Goal: Task Accomplishment & Management: Use online tool/utility

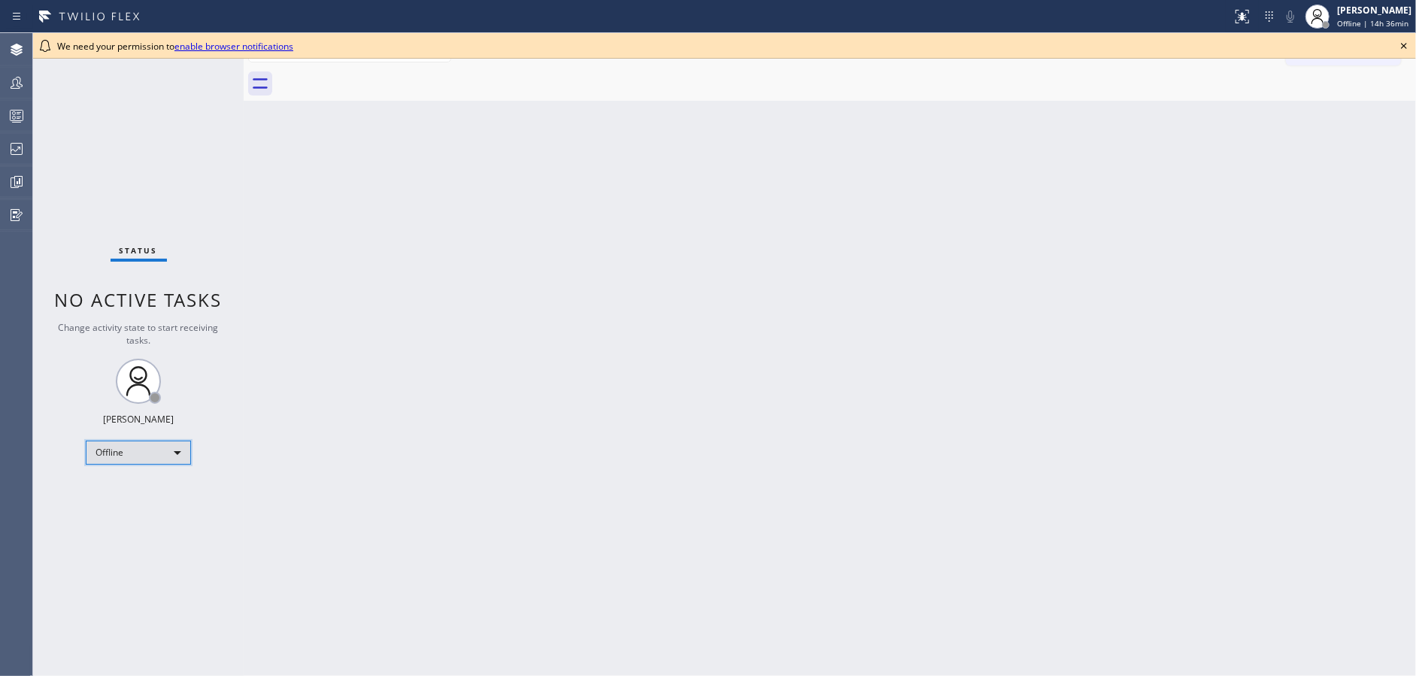
click at [150, 454] on div "Offline" at bounding box center [138, 453] width 105 height 24
click at [153, 494] on li "Available" at bounding box center [137, 491] width 102 height 18
click at [1408, 46] on icon at bounding box center [1404, 46] width 18 height 18
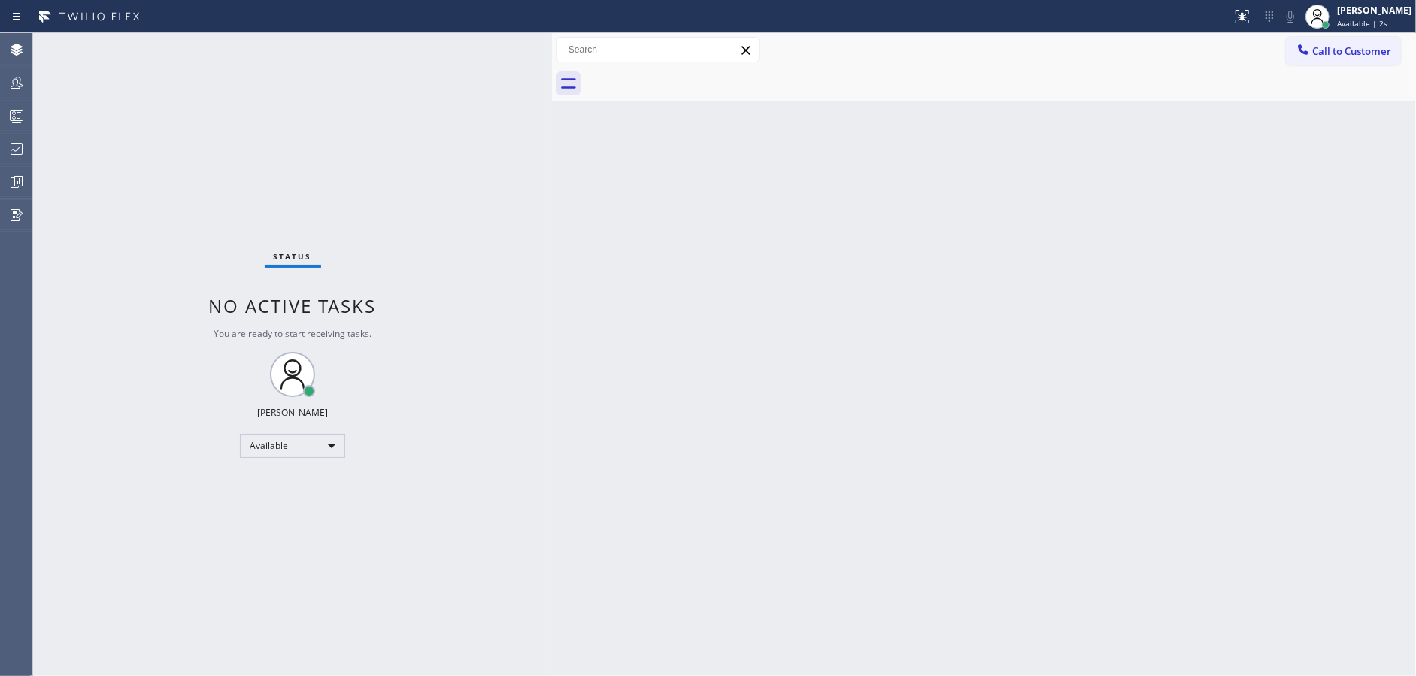
drag, startPoint x: 242, startPoint y: 39, endPoint x: 551, endPoint y: 53, distance: 308.7
click at [552, 53] on div at bounding box center [552, 354] width 0 height 643
click at [256, 441] on div "Available" at bounding box center [292, 446] width 105 height 24
click at [296, 498] on li "Unavailable" at bounding box center [292, 504] width 102 height 18
click at [14, 115] on icon at bounding box center [17, 116] width 18 height 18
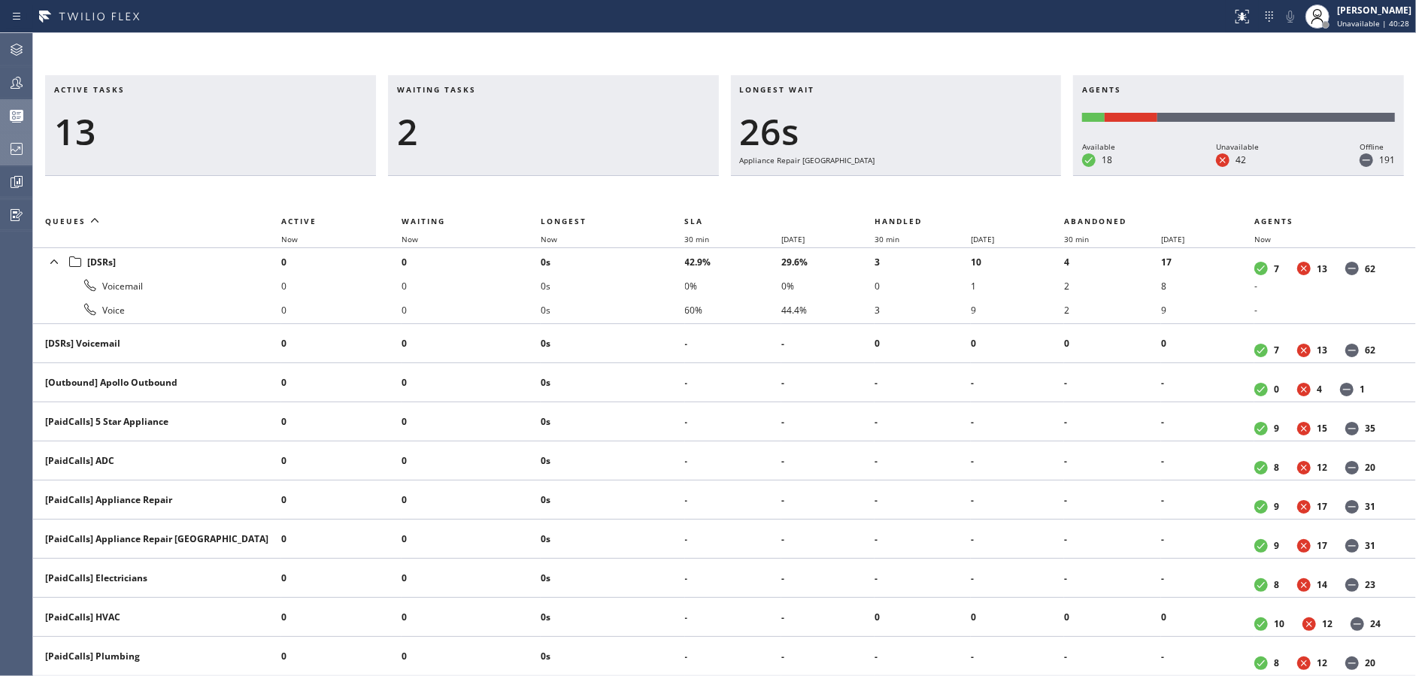
click at [15, 152] on icon at bounding box center [17, 149] width 18 height 18
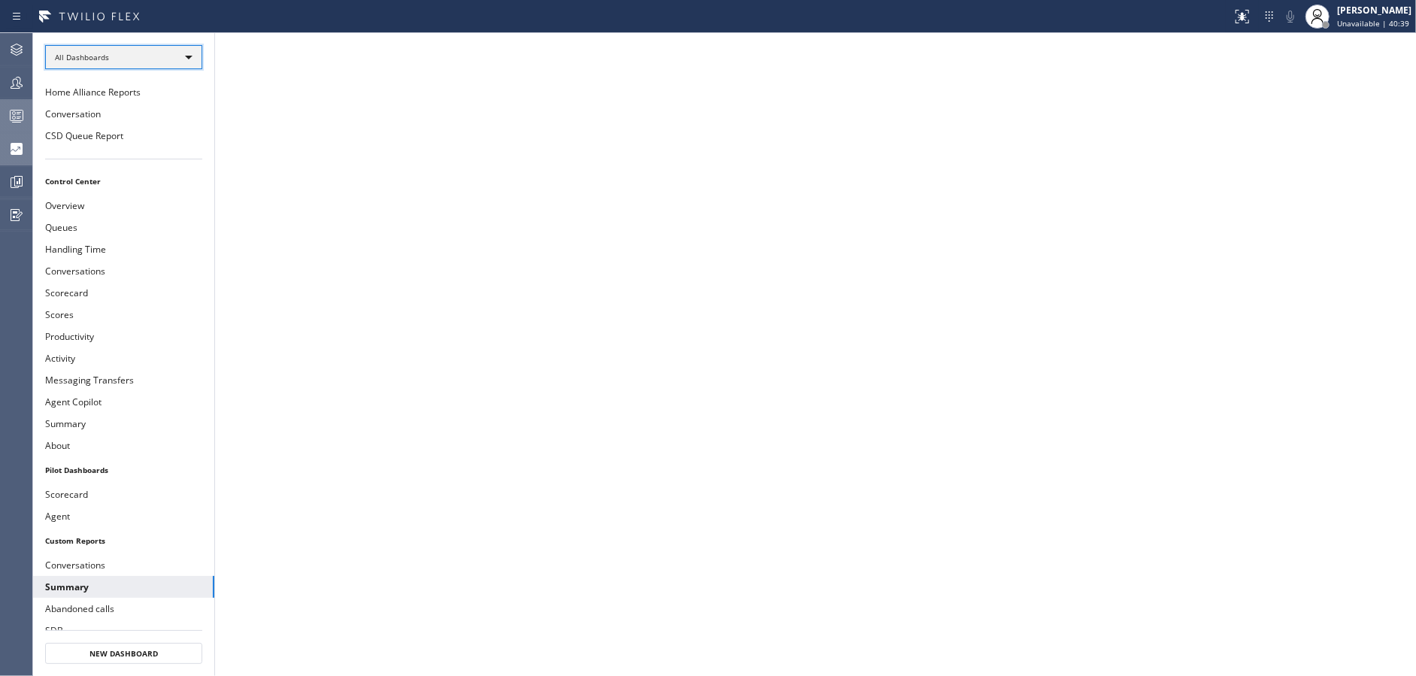
click at [177, 45] on div "All Dashboards" at bounding box center [123, 57] width 157 height 24
click at [156, 147] on li "Custom Reports" at bounding box center [123, 153] width 154 height 18
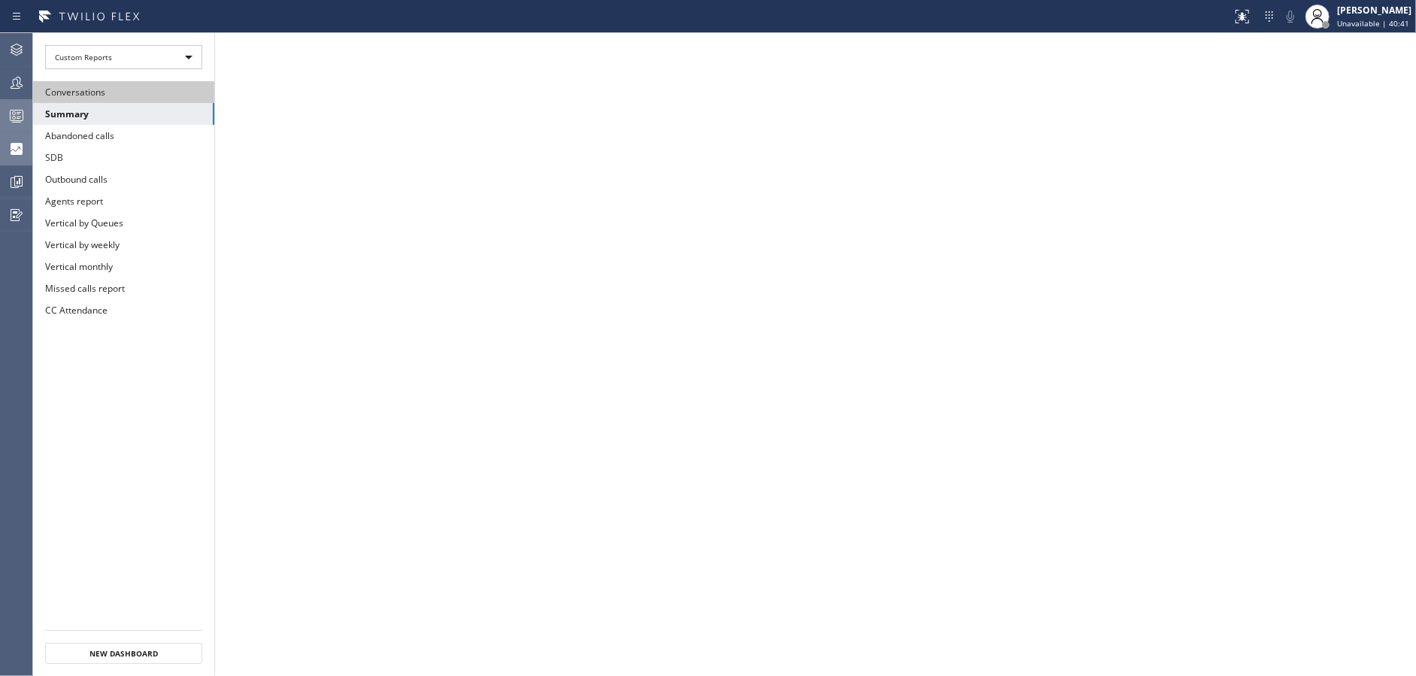
click at [140, 96] on button "Conversations" at bounding box center [123, 92] width 181 height 22
click at [1248, 23] on icon at bounding box center [1242, 17] width 18 height 18
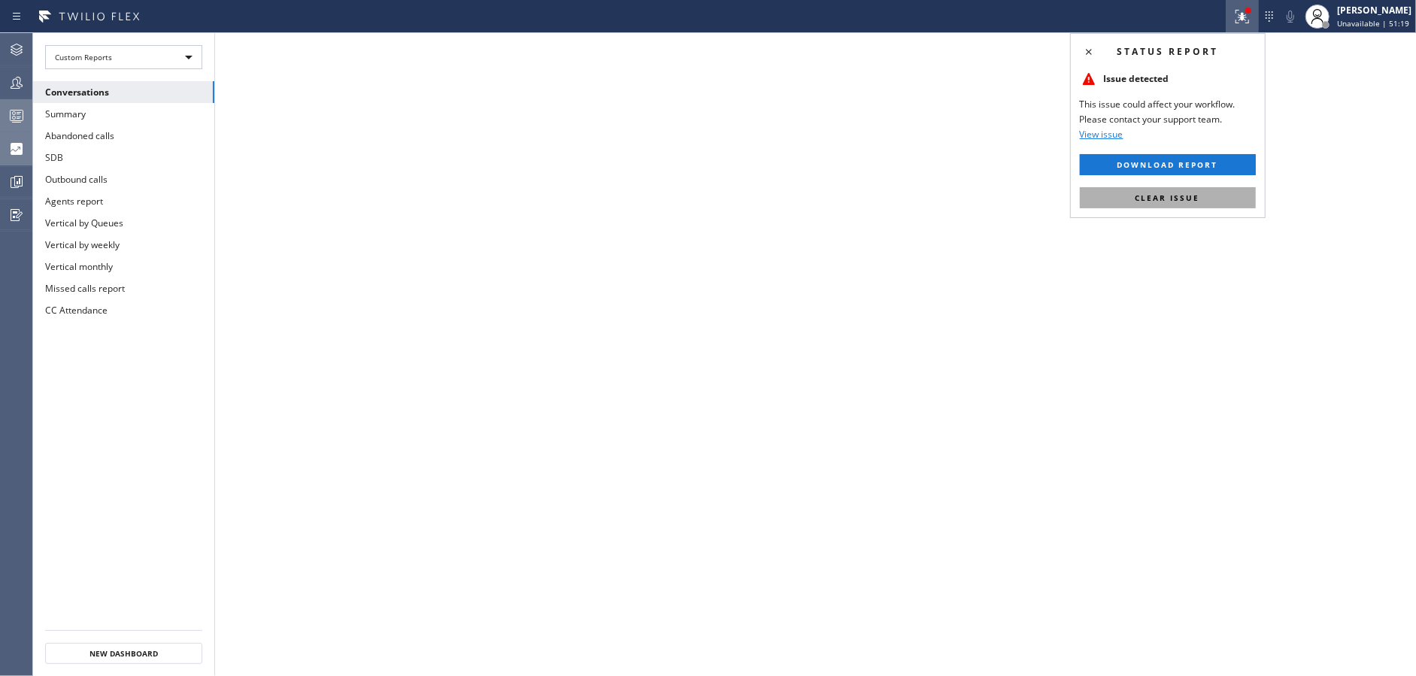
click at [1165, 206] on button "Clear issue" at bounding box center [1168, 197] width 176 height 21
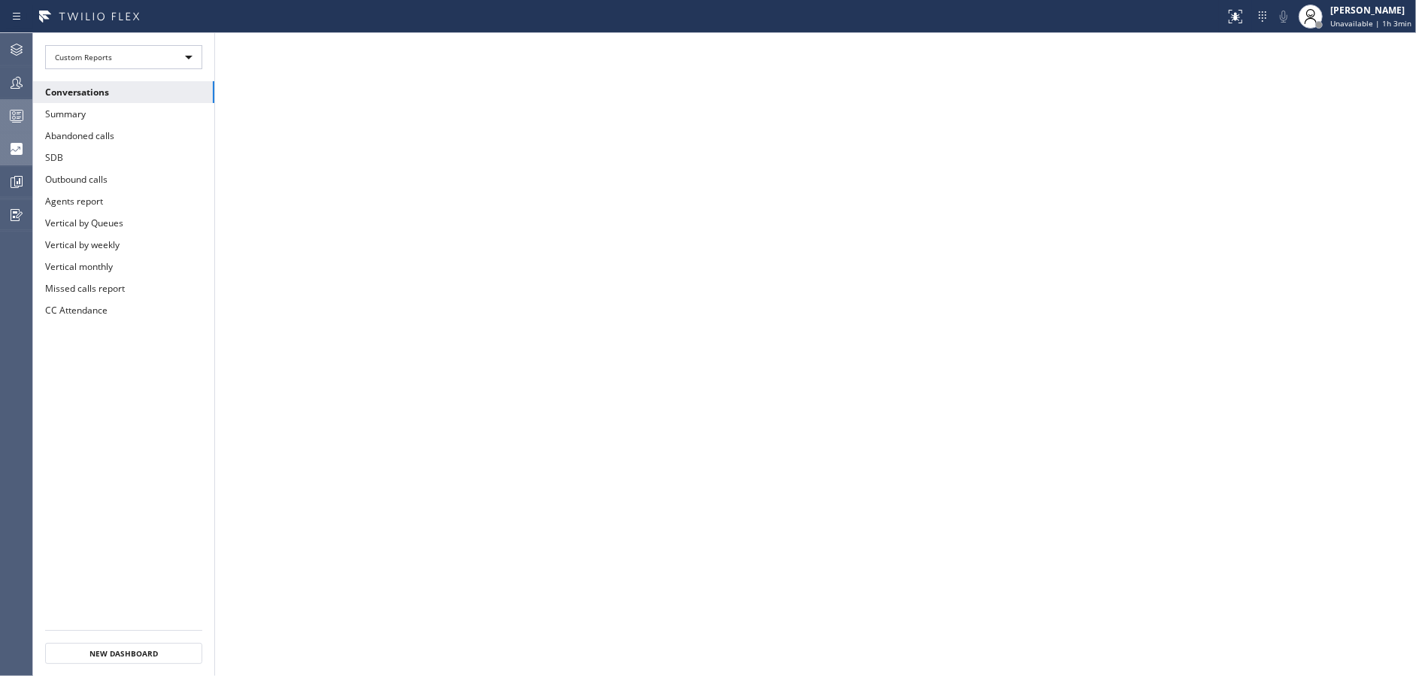
click at [0, 114] on div at bounding box center [16, 116] width 33 height 18
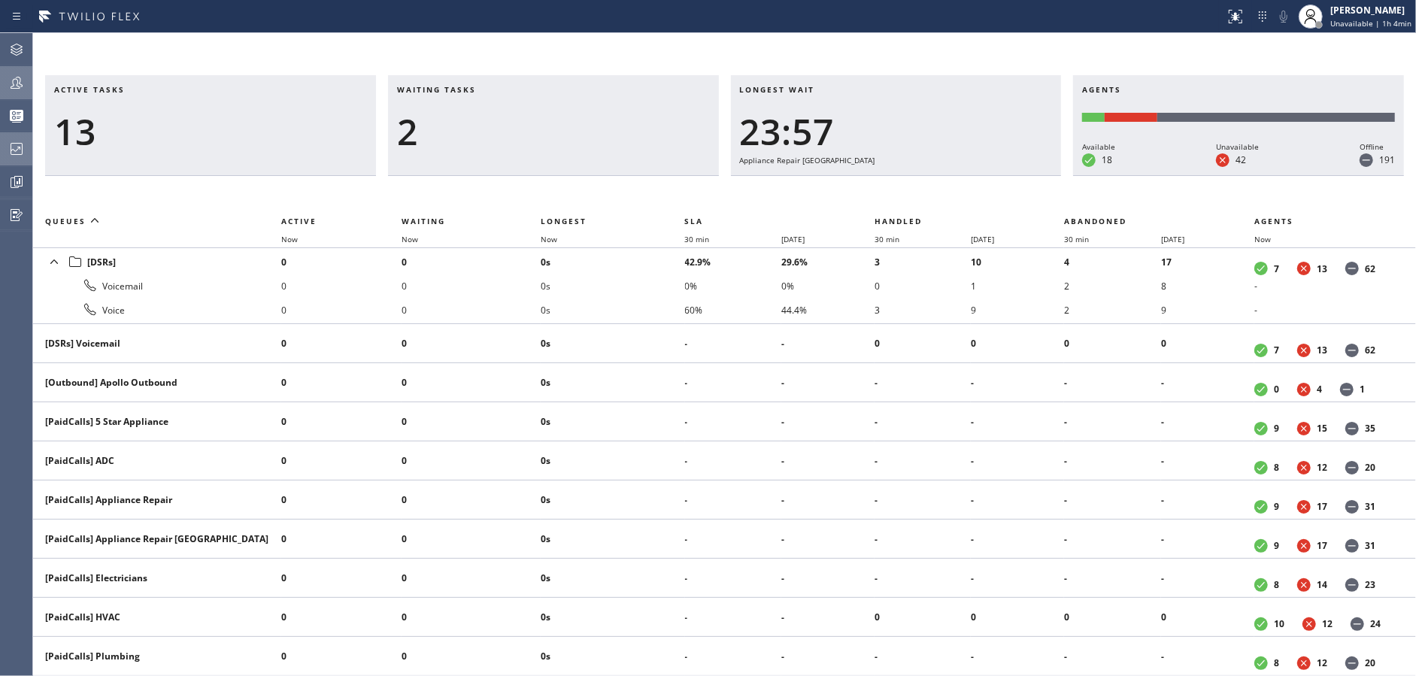
click at [0, 94] on div at bounding box center [16, 83] width 33 height 30
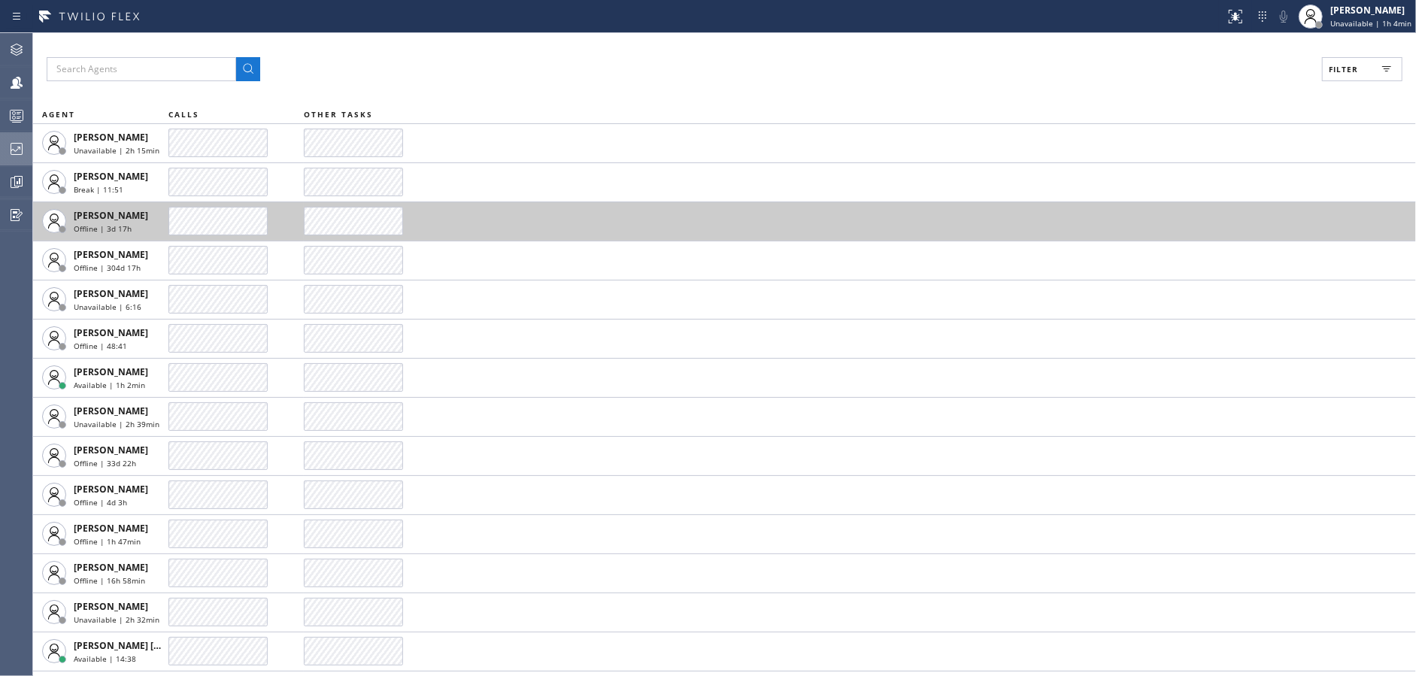
click at [1333, 64] on span "Filter" at bounding box center [1343, 69] width 29 height 11
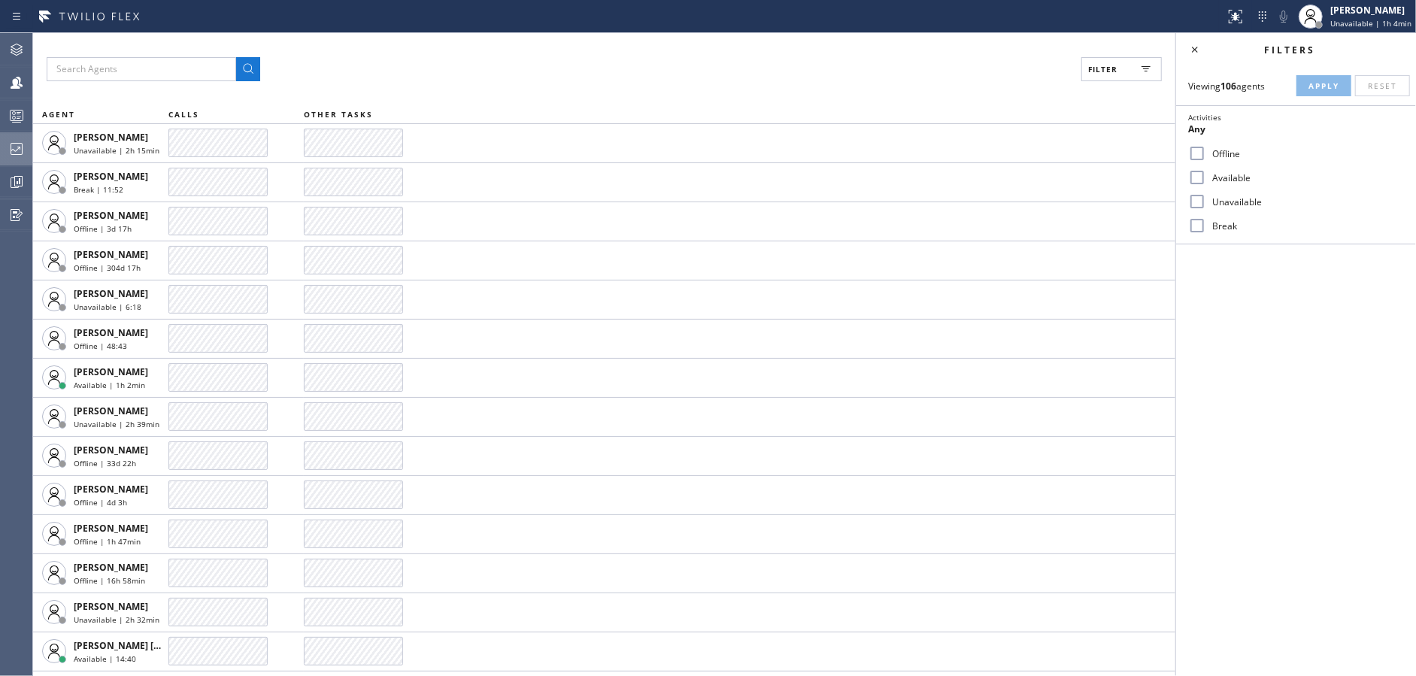
click at [1197, 171] on input "Available" at bounding box center [1197, 177] width 18 height 18
click at [1322, 86] on span "Apply" at bounding box center [1324, 85] width 31 height 11
click at [1188, 48] on icon at bounding box center [1195, 50] width 18 height 18
click at [1334, 71] on span "Filter (1)" at bounding box center [1351, 69] width 44 height 11
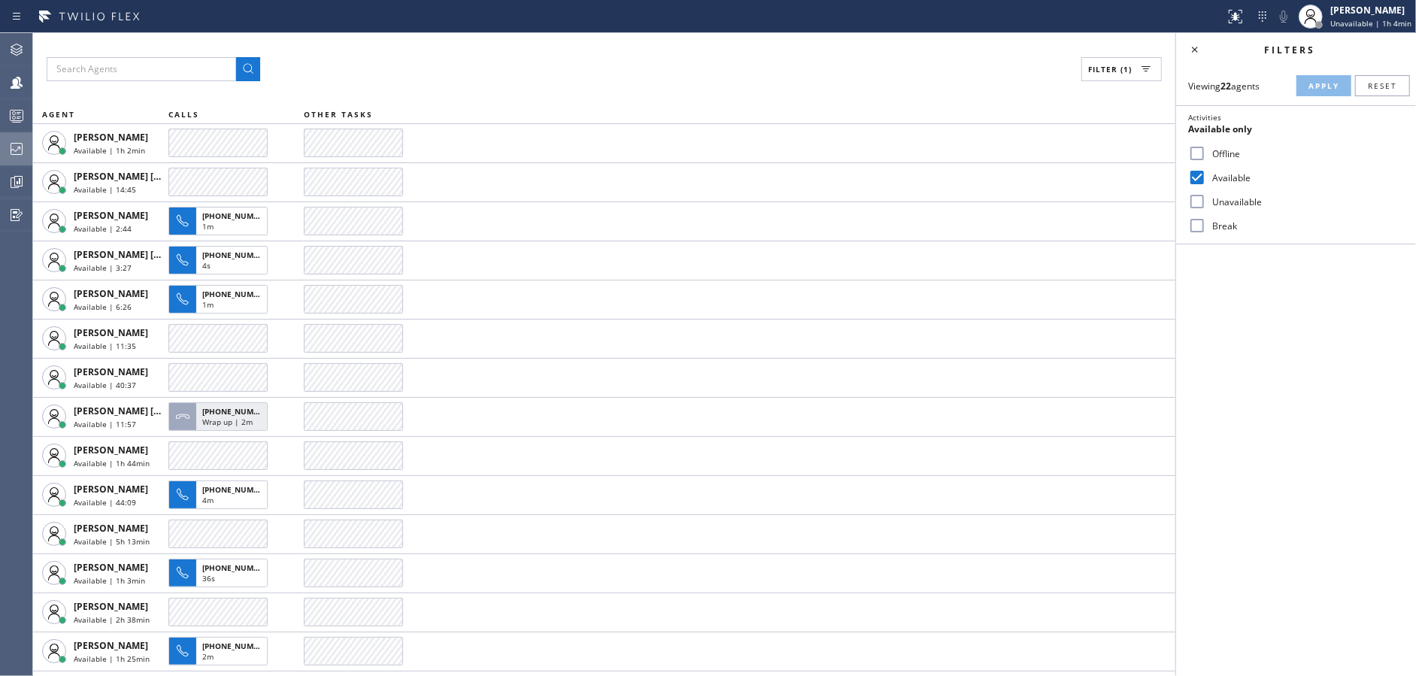
click at [935, 71] on div "Filter (1)" at bounding box center [604, 69] width 1115 height 24
click at [1195, 50] on icon at bounding box center [1195, 50] width 6 height 6
